Goal: Information Seeking & Learning: Learn about a topic

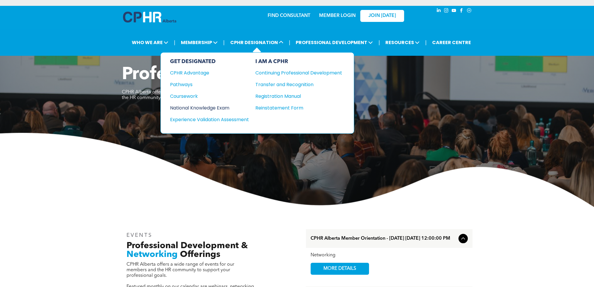
click at [222, 106] on div "National Knowledge Exam" at bounding box center [205, 107] width 71 height 7
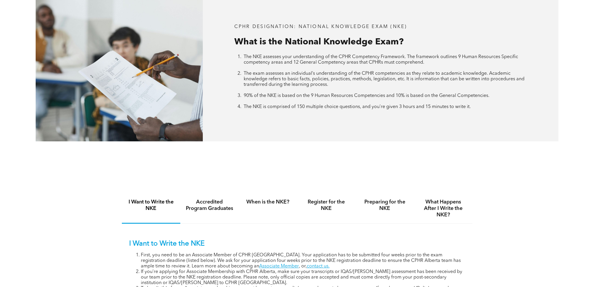
scroll to position [321, 0]
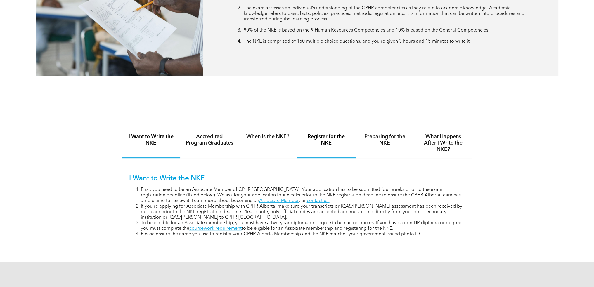
click at [324, 138] on h4 "Register for the NKE" at bounding box center [326, 140] width 48 height 13
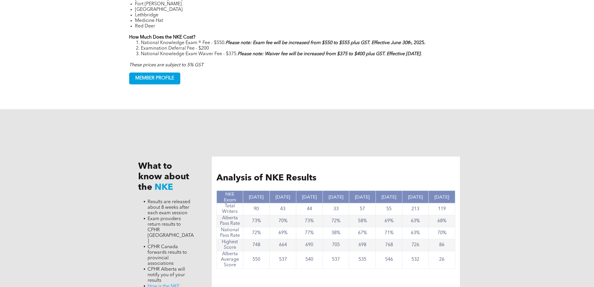
scroll to position [643, 0]
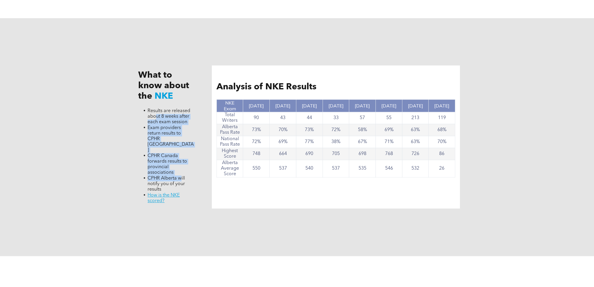
drag, startPoint x: 155, startPoint y: 117, endPoint x: 186, endPoint y: 157, distance: 51.1
click at [180, 164] on ul "Results are released about 8 weeks after each exam session Exam providers retur…" at bounding box center [166, 156] width 56 height 96
click at [199, 140] on div "What to know about the NKE Results are released about 8 weeks after each exam s…" at bounding box center [297, 137] width 351 height 238
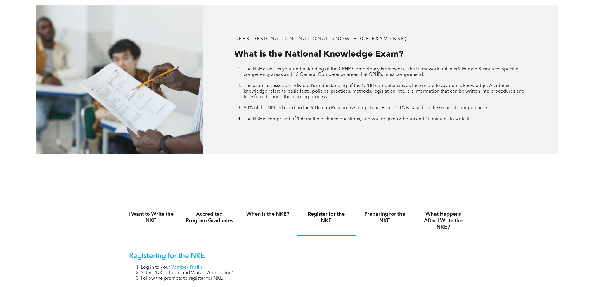
scroll to position [234, 0]
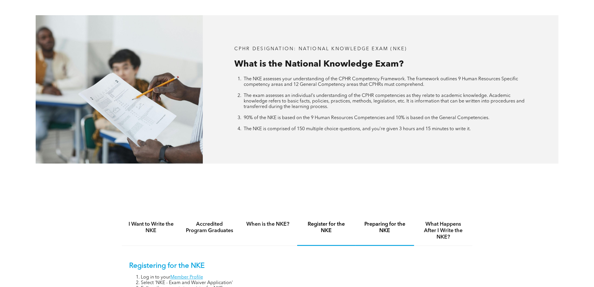
click at [372, 224] on h4 "Preparing for the NKE" at bounding box center [385, 227] width 48 height 13
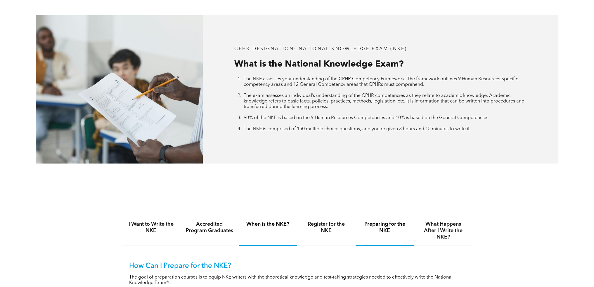
click at [285, 225] on h4 "When is the NKE?" at bounding box center [268, 224] width 48 height 6
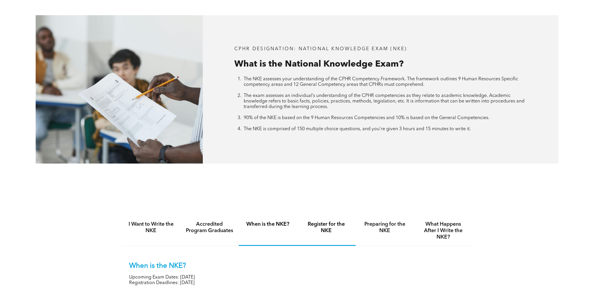
click at [327, 223] on h4 "Register for the NKE" at bounding box center [326, 227] width 48 height 13
click at [376, 229] on h4 "Preparing for the NKE" at bounding box center [385, 227] width 48 height 13
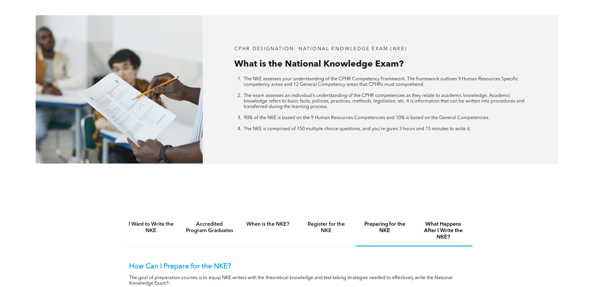
click at [449, 228] on h4 "What Happens After I Write the NKE?" at bounding box center [443, 230] width 48 height 19
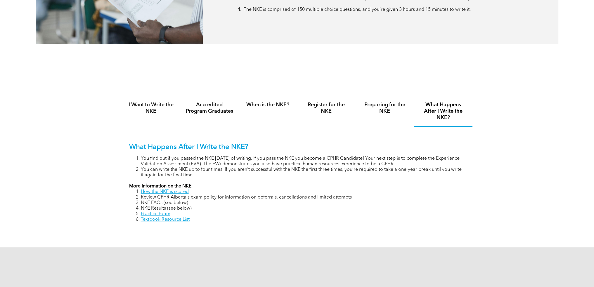
scroll to position [438, 0]
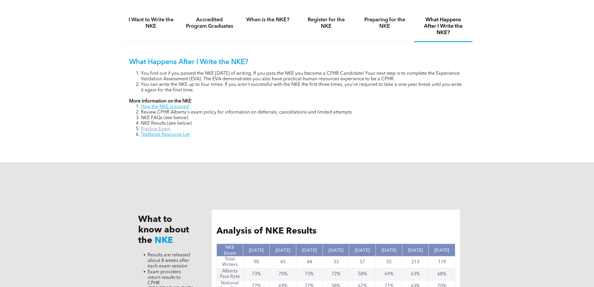
click at [165, 129] on link "Practice Exam" at bounding box center [156, 129] width 30 height 5
